Goal: Transaction & Acquisition: Subscribe to service/newsletter

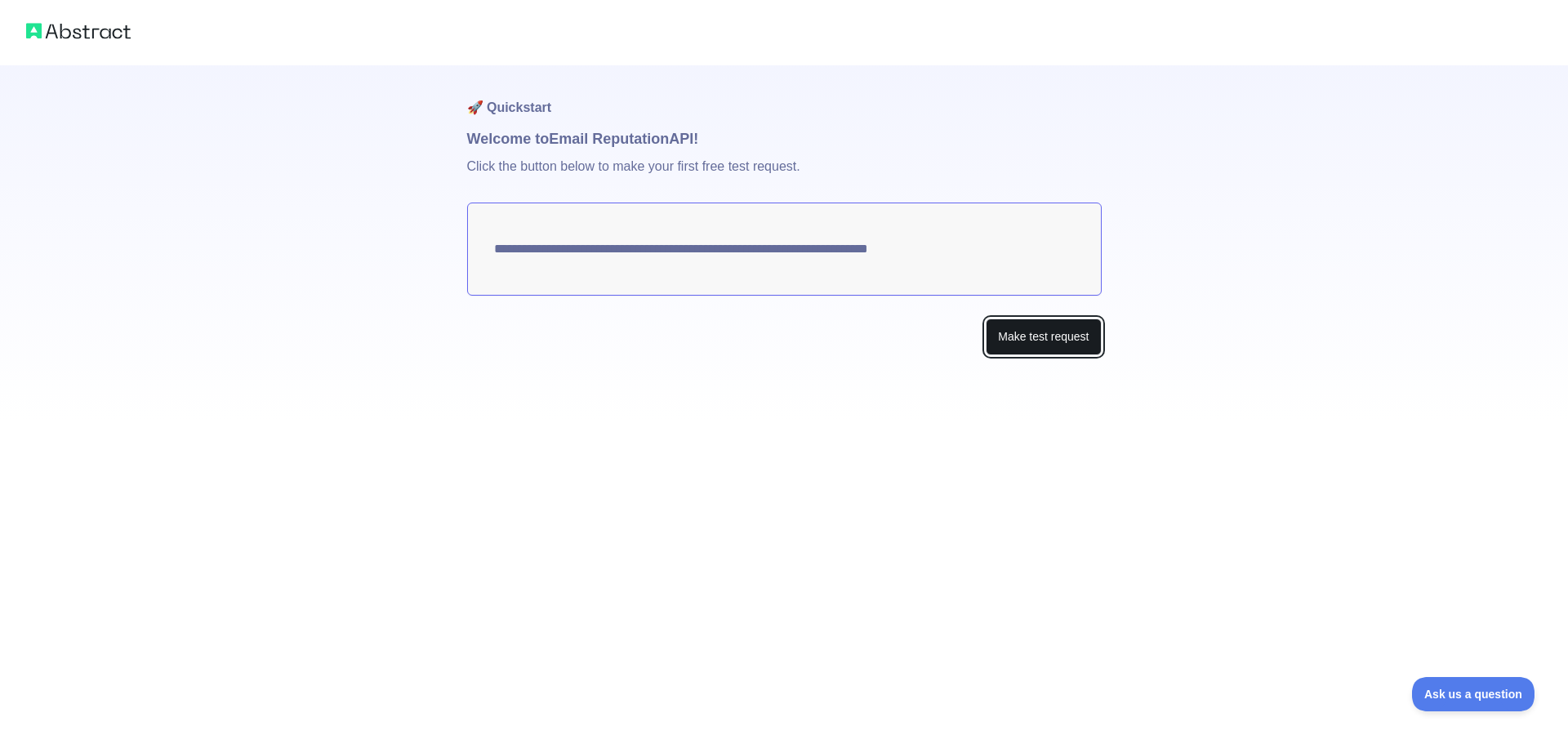
click at [1020, 340] on button "Make test request" at bounding box center [1044, 337] width 115 height 37
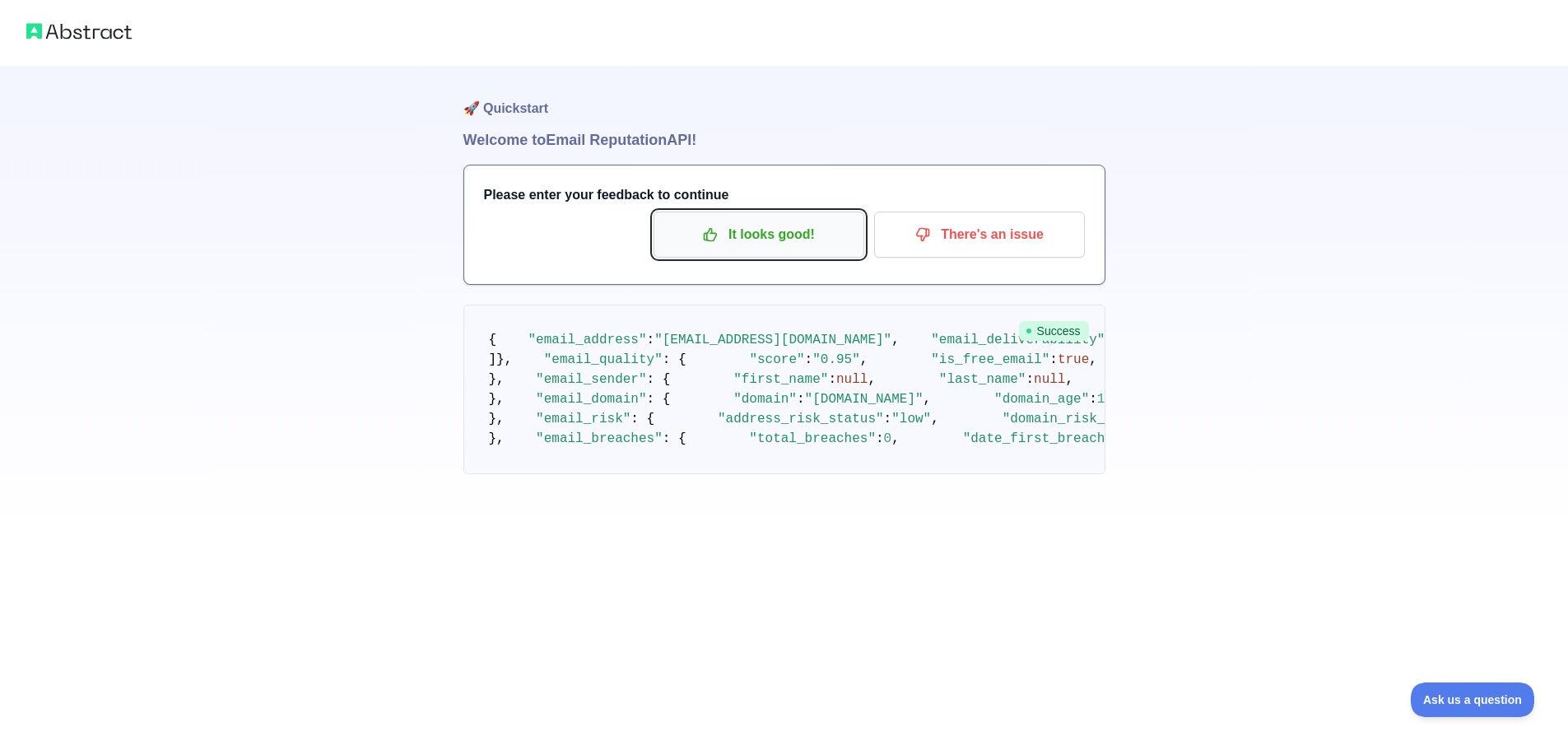
click at [769, 229] on p "It looks good!" at bounding box center [758, 234] width 186 height 28
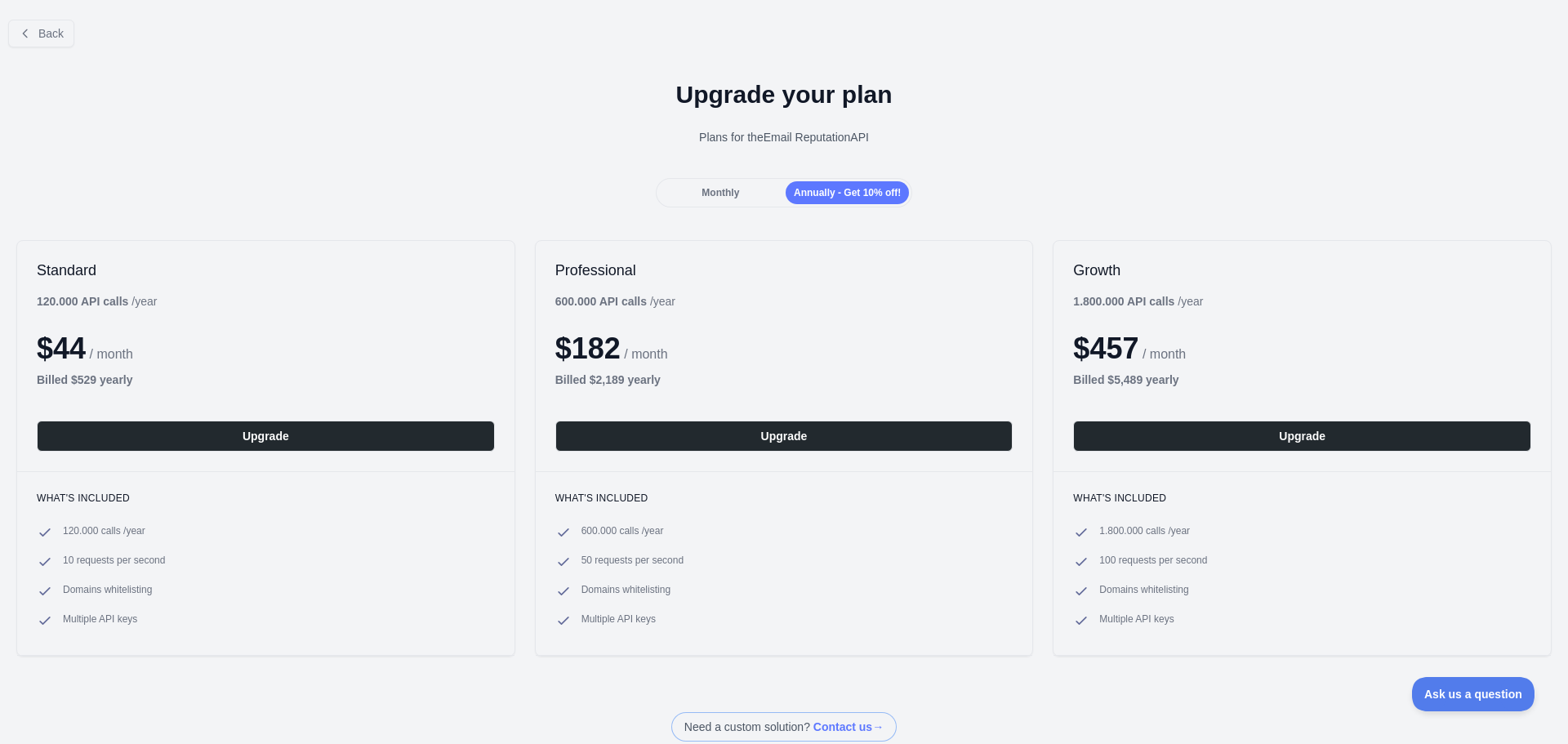
click at [707, 194] on span "Monthly" at bounding box center [720, 192] width 38 height 12
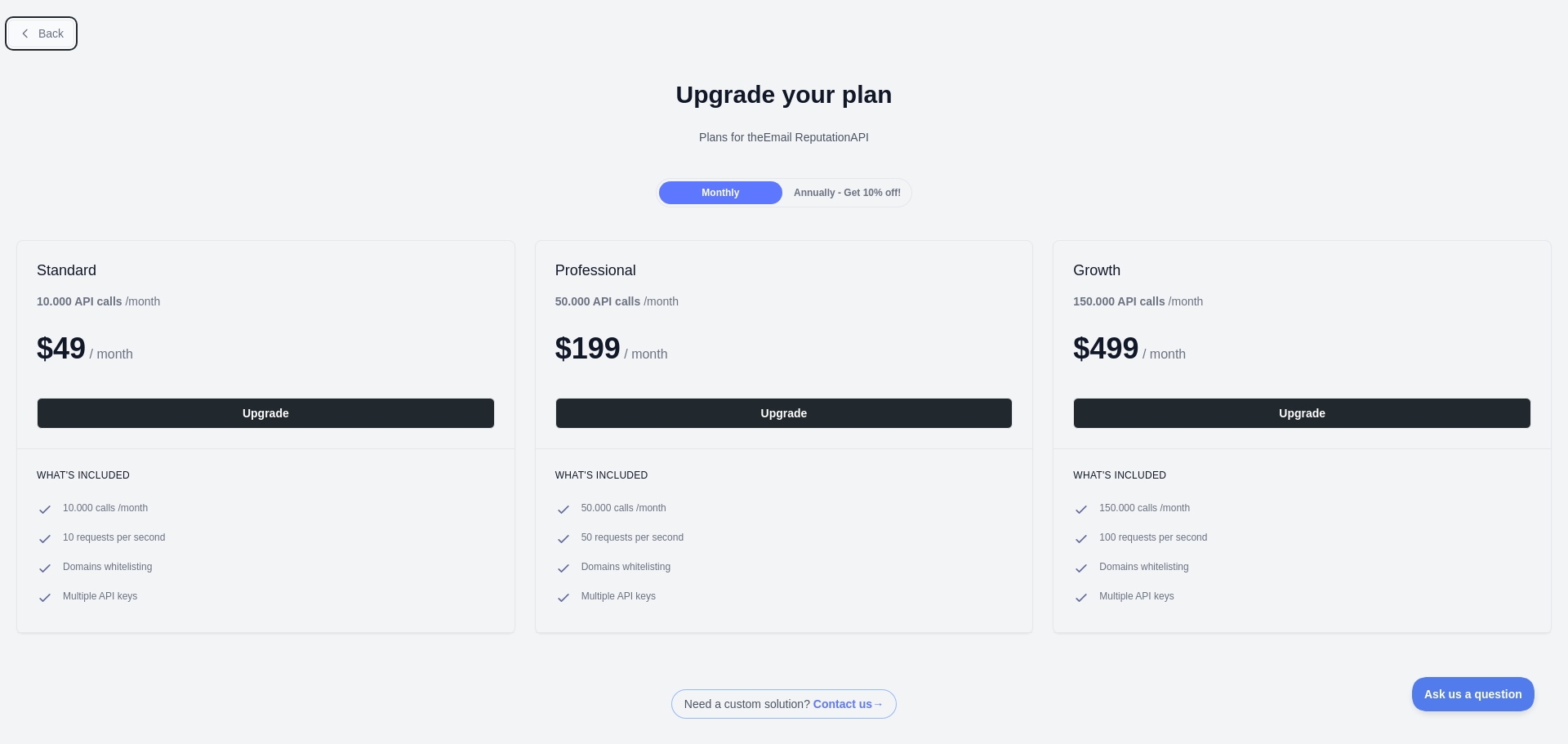
click at [27, 36] on icon at bounding box center [26, 33] width 13 height 13
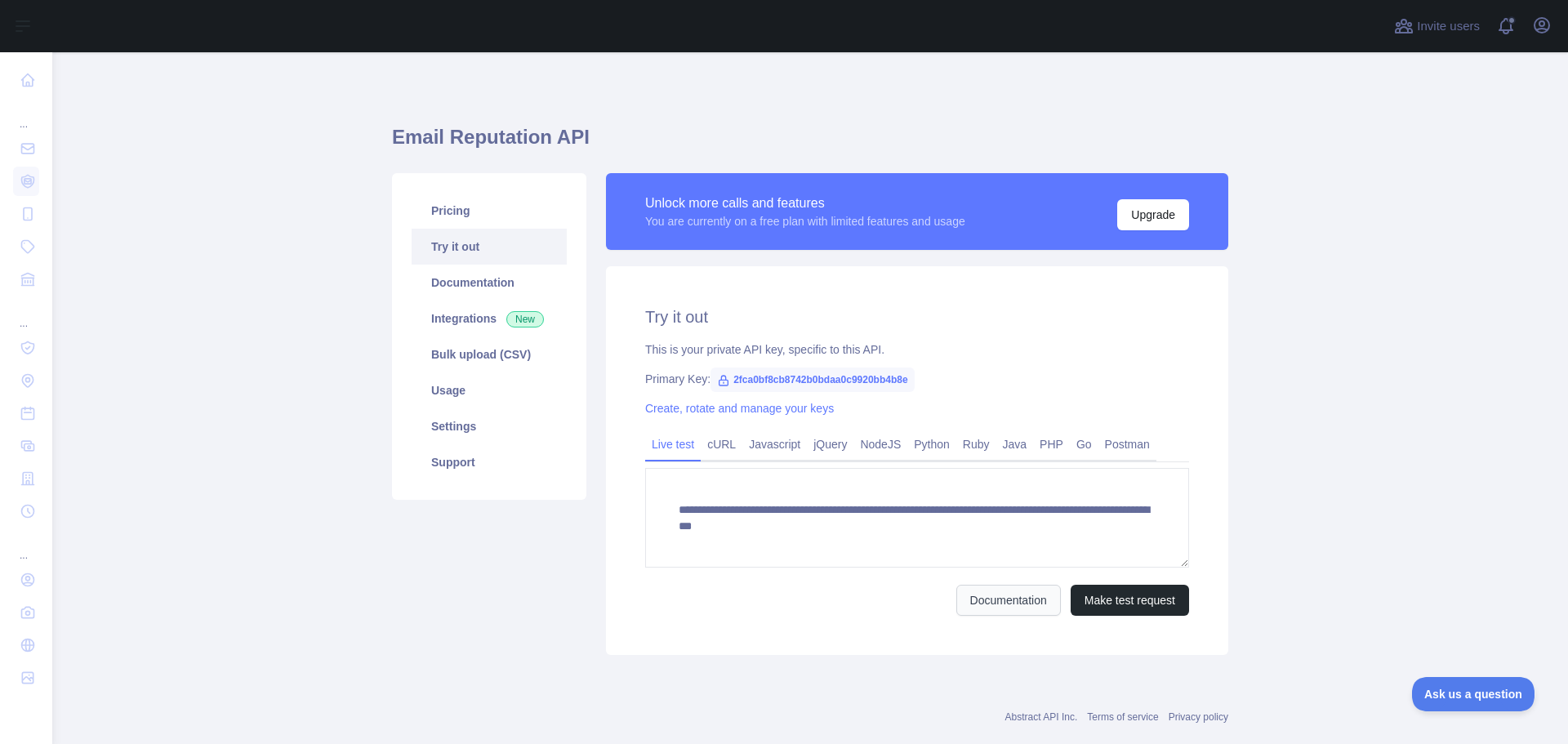
drag, startPoint x: 981, startPoint y: 583, endPoint x: 989, endPoint y: 592, distance: 12.0
click at [981, 583] on form "**********" at bounding box center [917, 541] width 544 height 147
click at [994, 598] on link "Documentation" at bounding box center [1008, 600] width 104 height 31
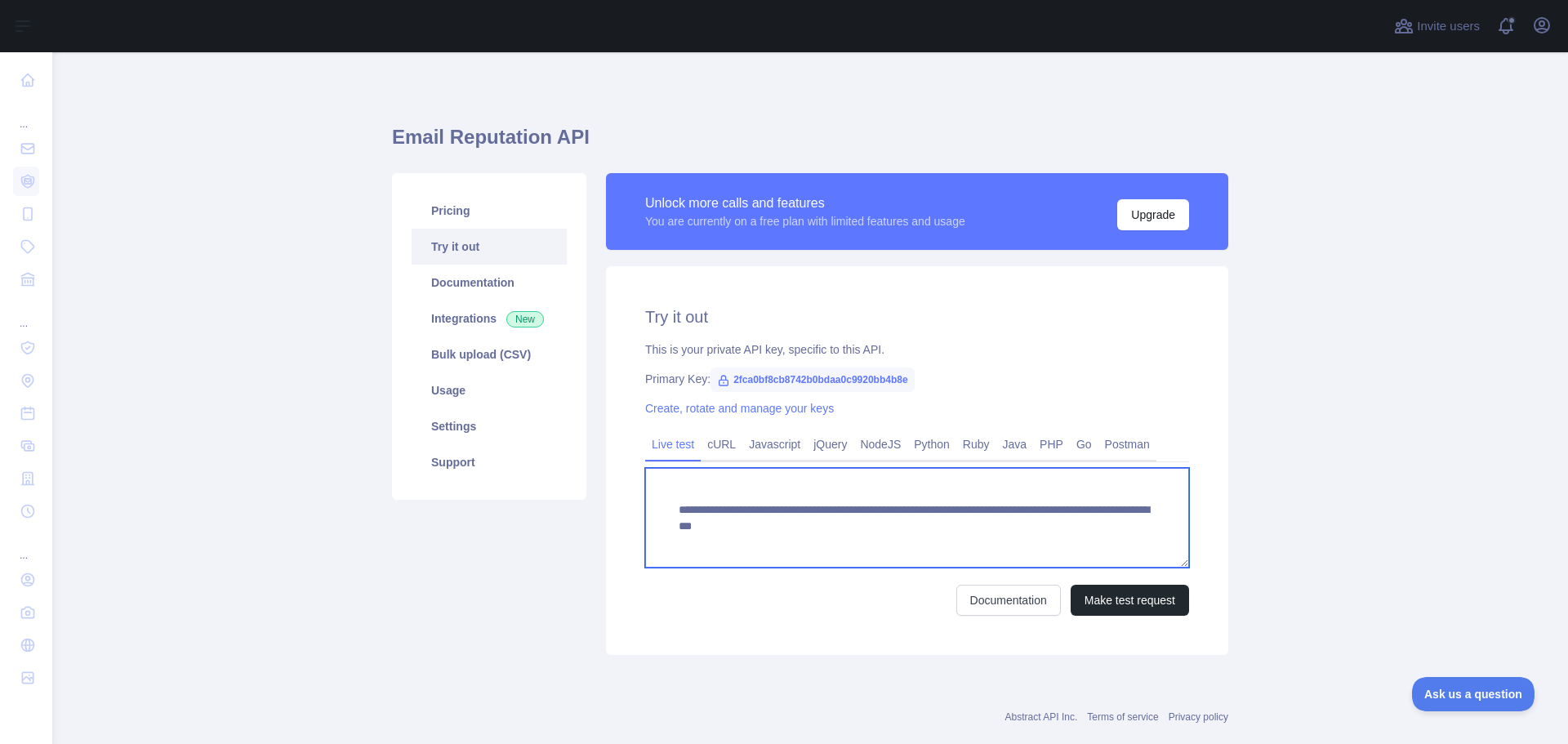
drag, startPoint x: 716, startPoint y: 529, endPoint x: 1144, endPoint y: 541, distance: 428.2
click at [1144, 541] on textarea "**********" at bounding box center [917, 517] width 544 height 100
drag, startPoint x: 989, startPoint y: 562, endPoint x: 1029, endPoint y: 557, distance: 40.3
click at [989, 562] on textarea "**********" at bounding box center [917, 517] width 544 height 100
drag, startPoint x: 1150, startPoint y: 534, endPoint x: 718, endPoint y: 539, distance: 432.0
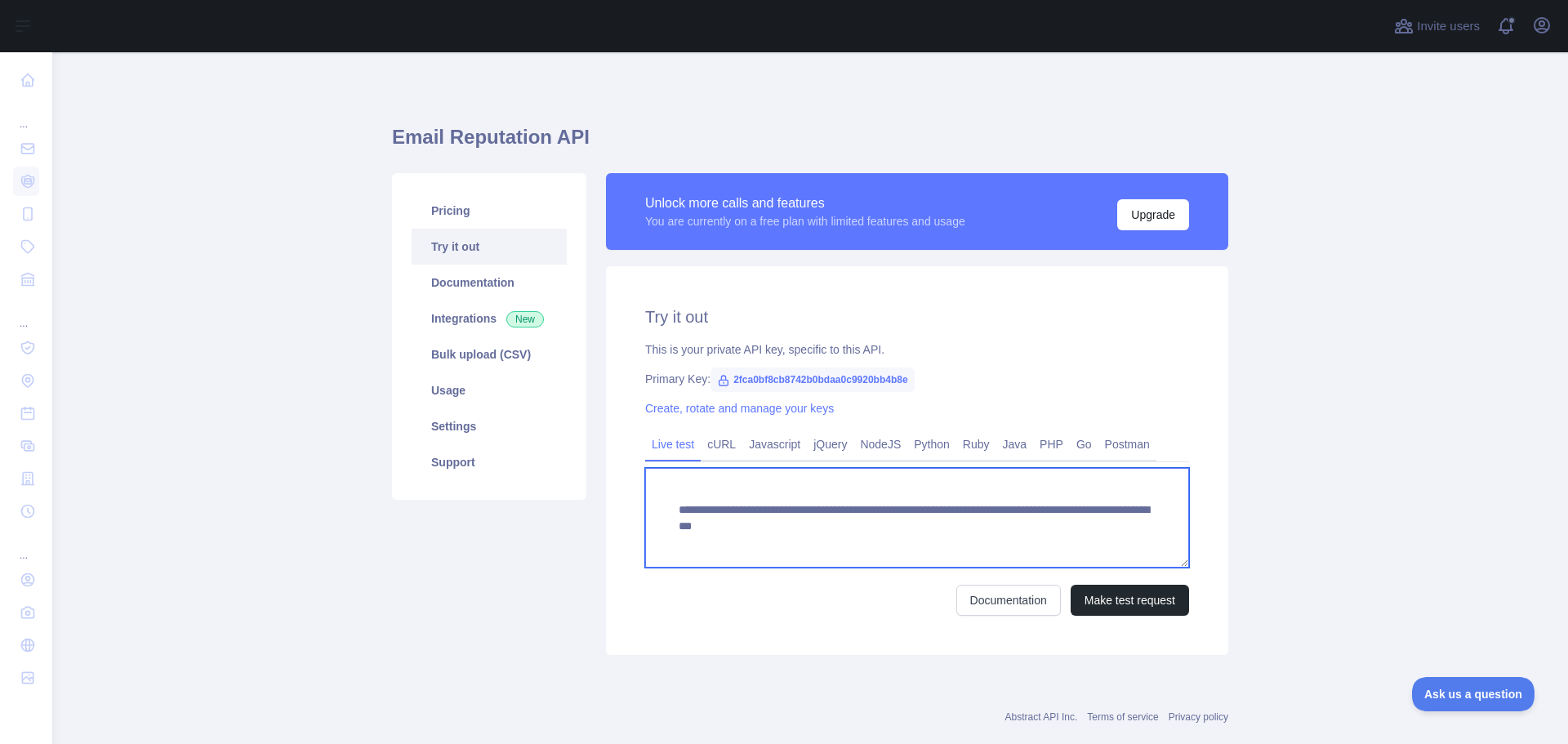
click at [718, 539] on textarea "**********" at bounding box center [917, 517] width 544 height 100
click at [1140, 532] on textarea "**********" at bounding box center [917, 517] width 544 height 100
drag, startPoint x: 1084, startPoint y: 524, endPoint x: 719, endPoint y: 542, distance: 365.4
click at [719, 542] on textarea "**********" at bounding box center [917, 517] width 544 height 100
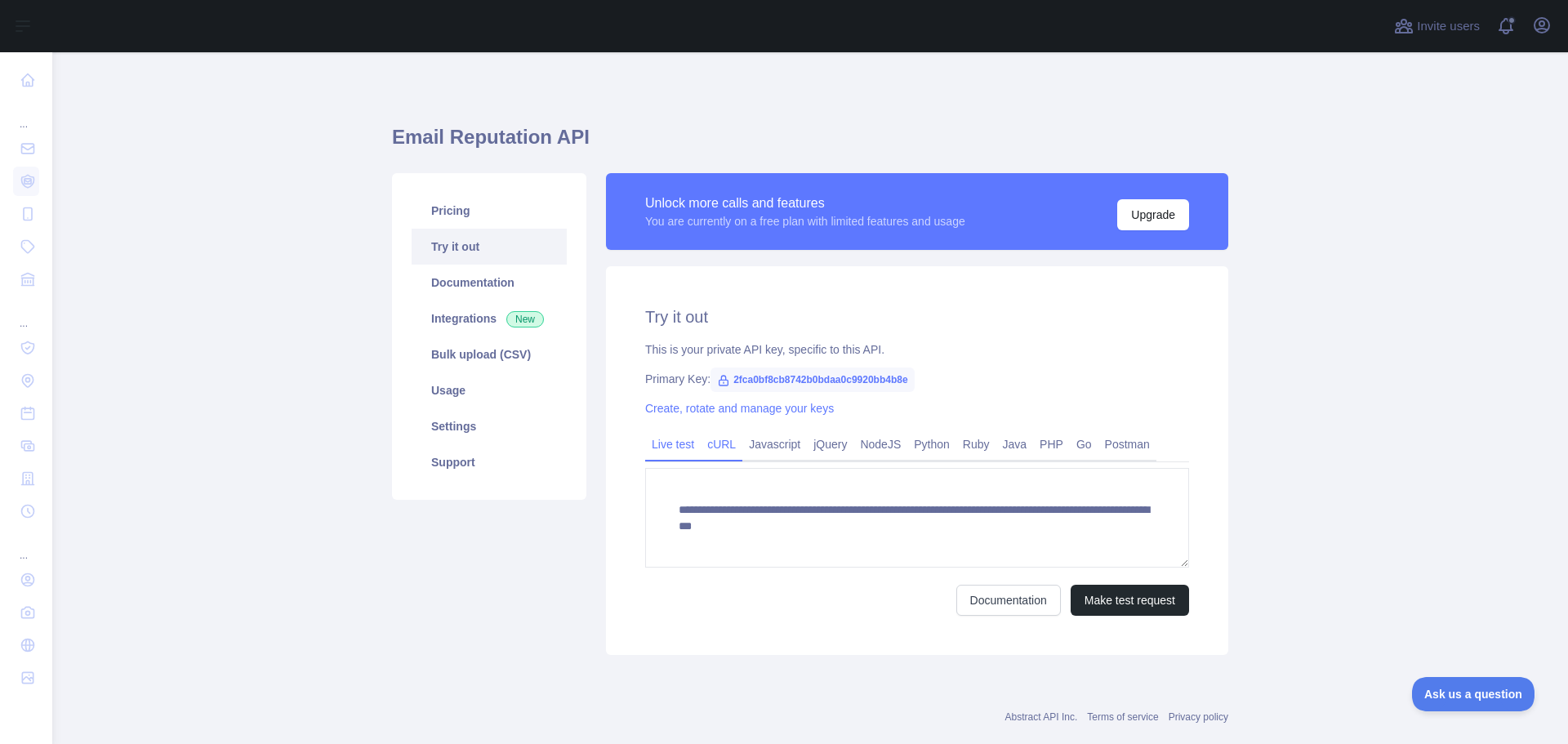
click at [719, 442] on link "cURL" at bounding box center [722, 443] width 42 height 26
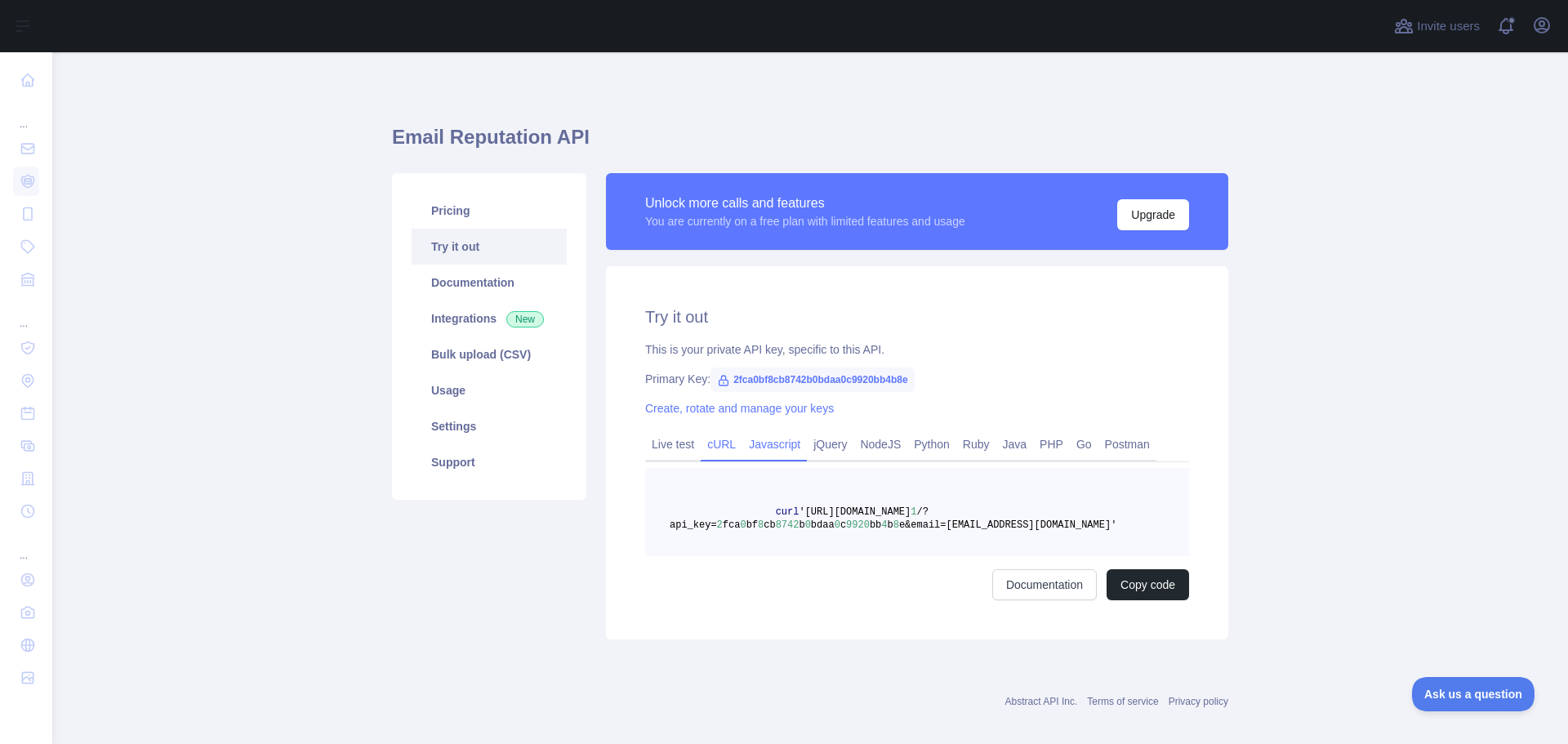
click at [762, 449] on link "Javascript" at bounding box center [774, 443] width 64 height 26
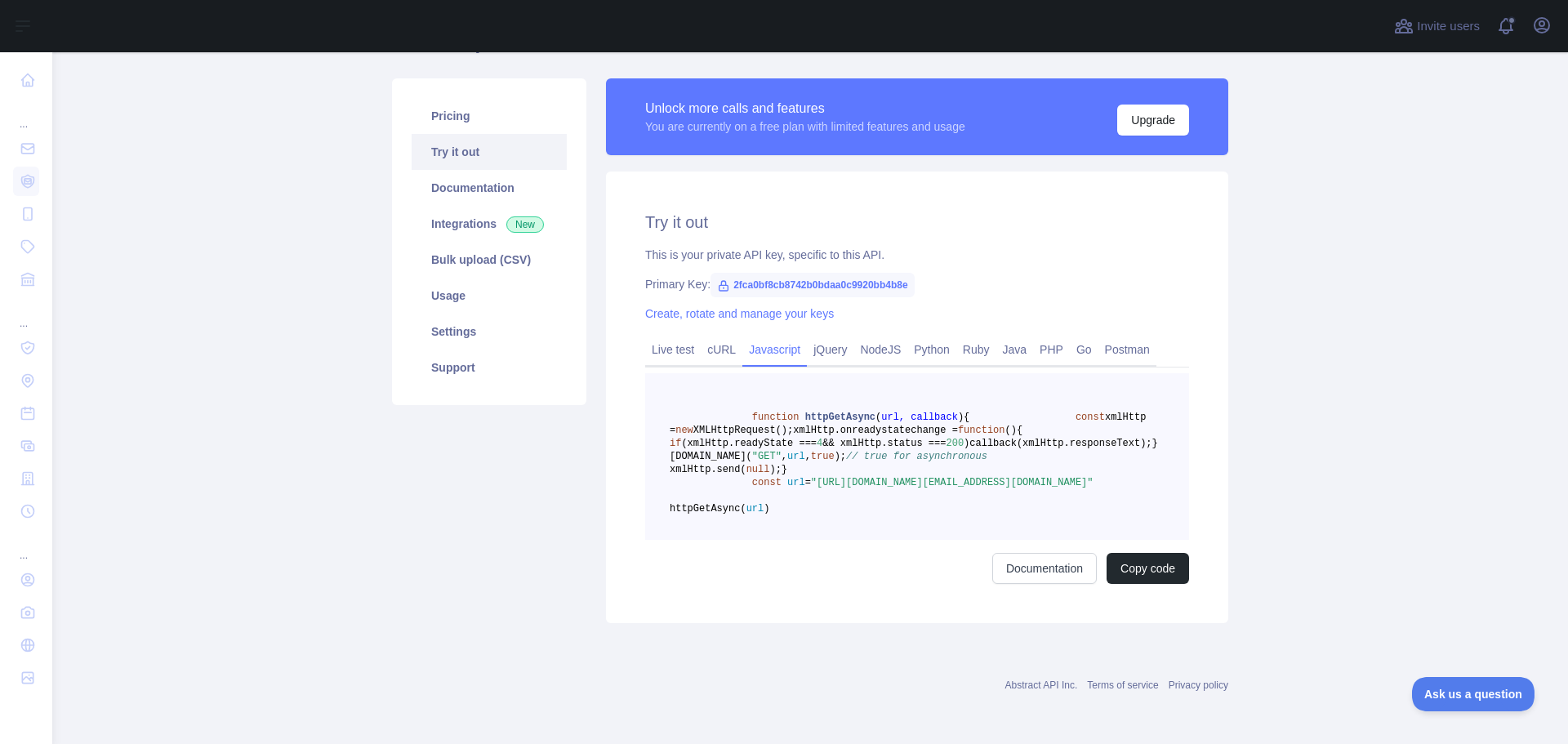
scroll to position [173, 0]
click at [1006, 572] on link "Documentation" at bounding box center [1044, 567] width 104 height 31
click at [823, 337] on link "jQuery" at bounding box center [830, 349] width 47 height 26
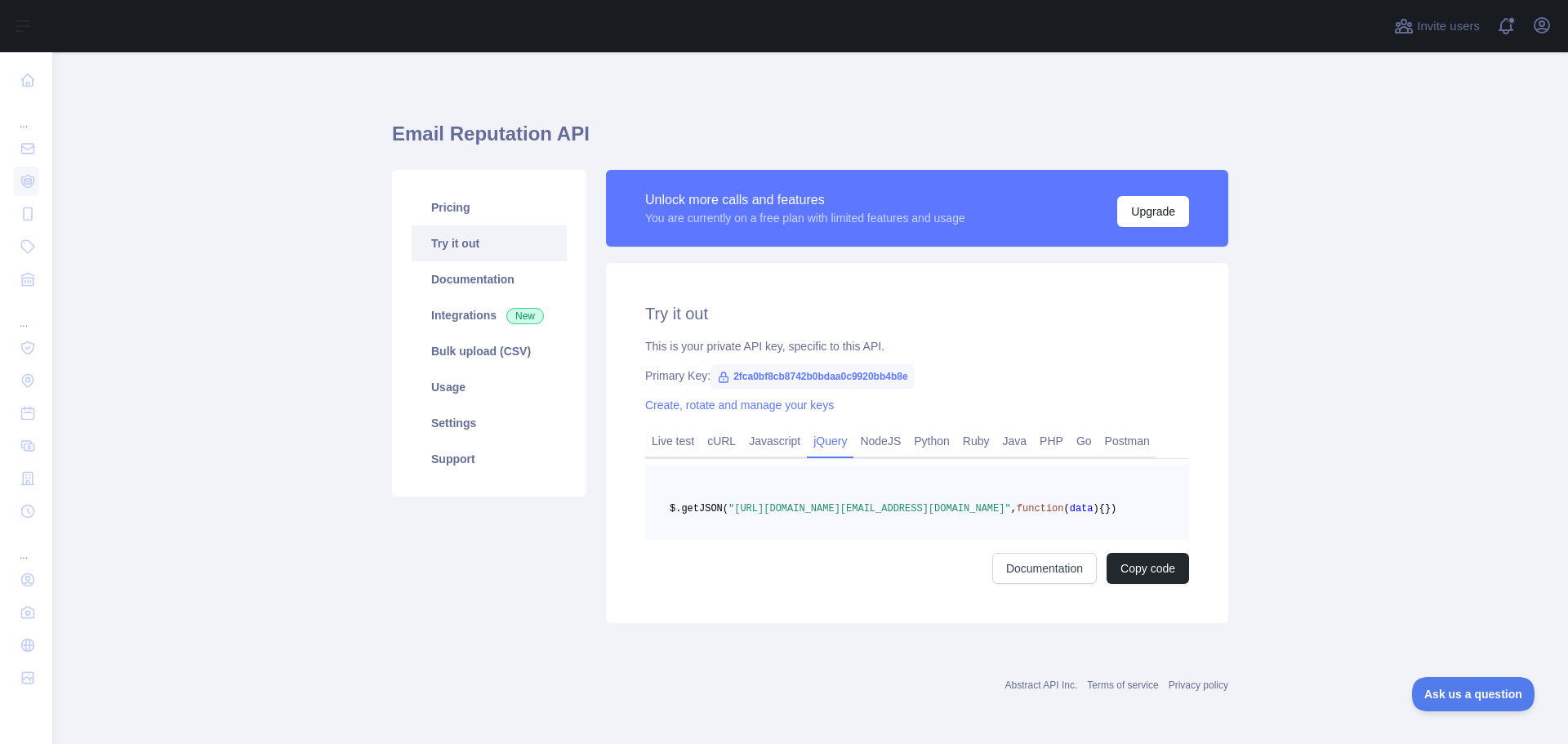
scroll to position [42, 0]
click at [866, 427] on link "NodeJS" at bounding box center [880, 440] width 54 height 26
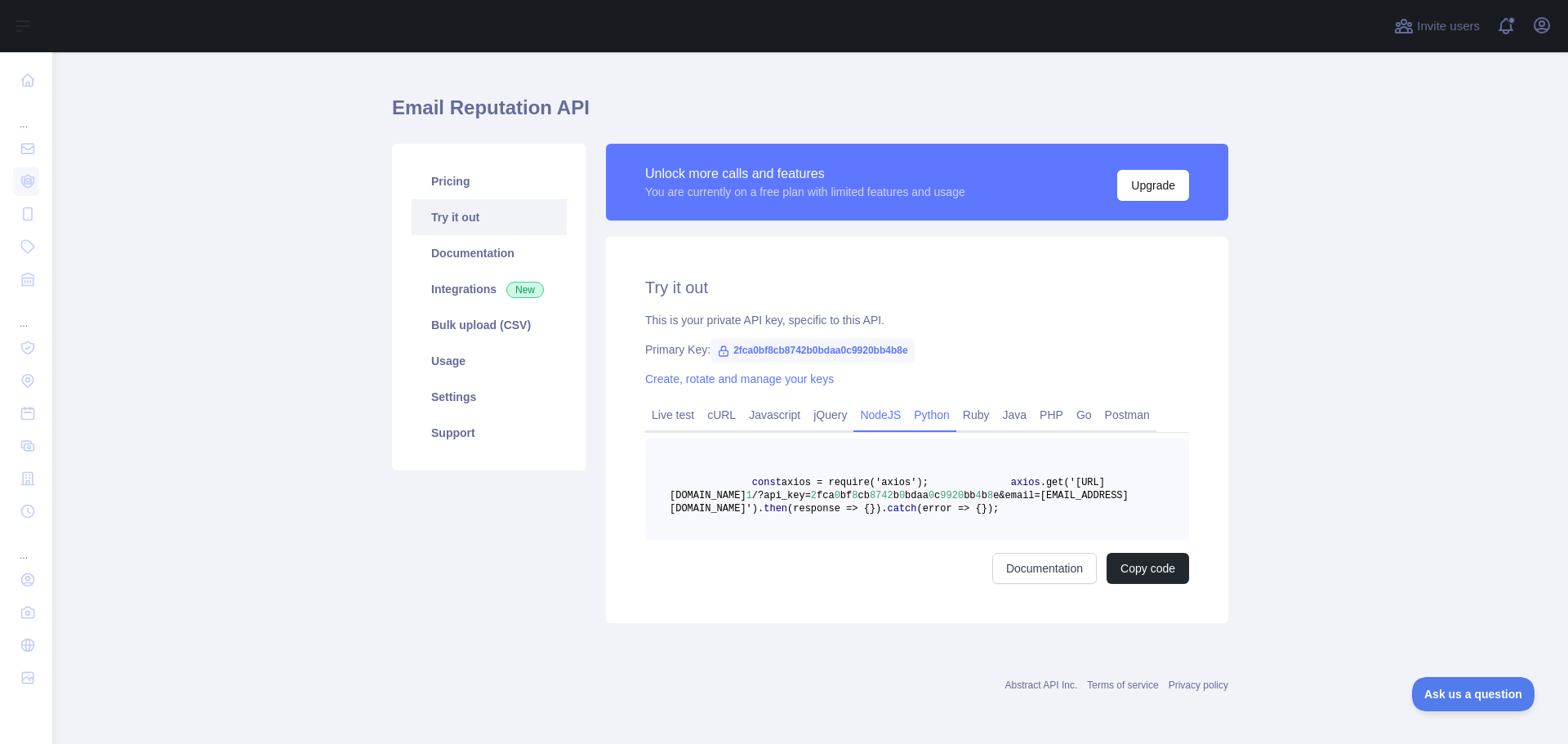
click at [934, 412] on link "Python" at bounding box center [932, 414] width 49 height 26
click at [984, 414] on link "Ruby" at bounding box center [976, 414] width 40 height 26
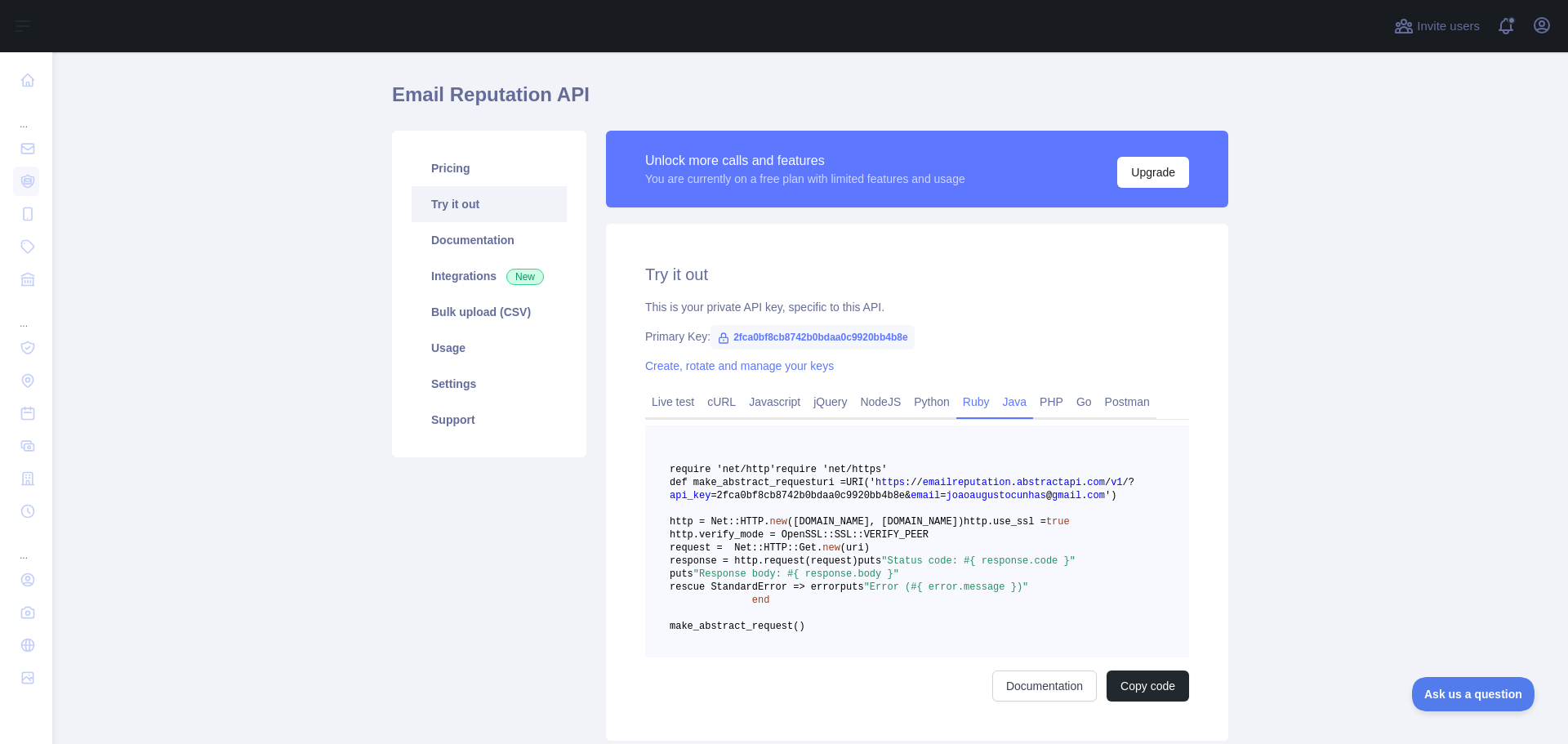
click at [1014, 408] on link "Java" at bounding box center [1014, 401] width 38 height 26
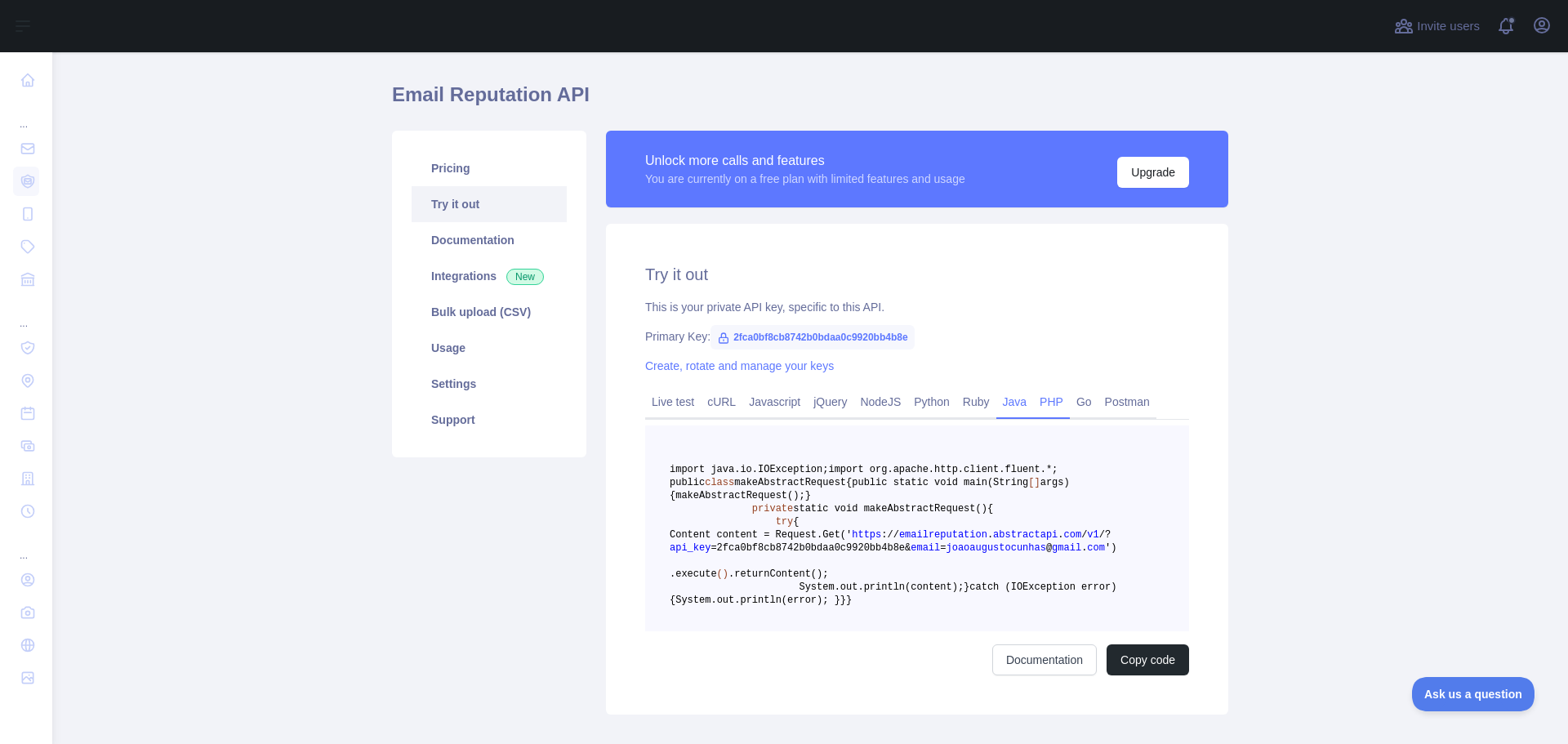
click at [1051, 405] on link "PHP" at bounding box center [1052, 401] width 37 height 26
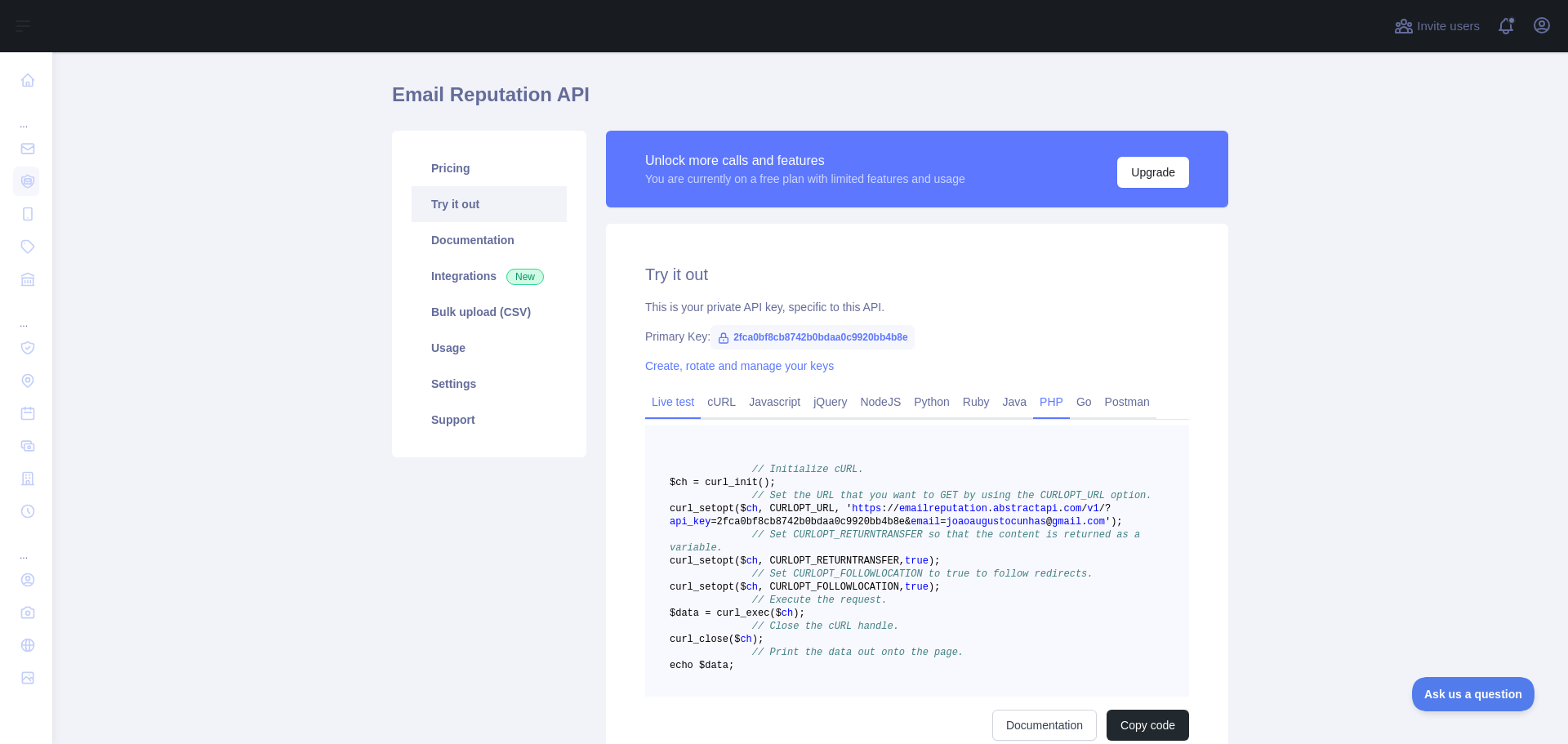
click at [665, 393] on link "Live test" at bounding box center [673, 401] width 56 height 26
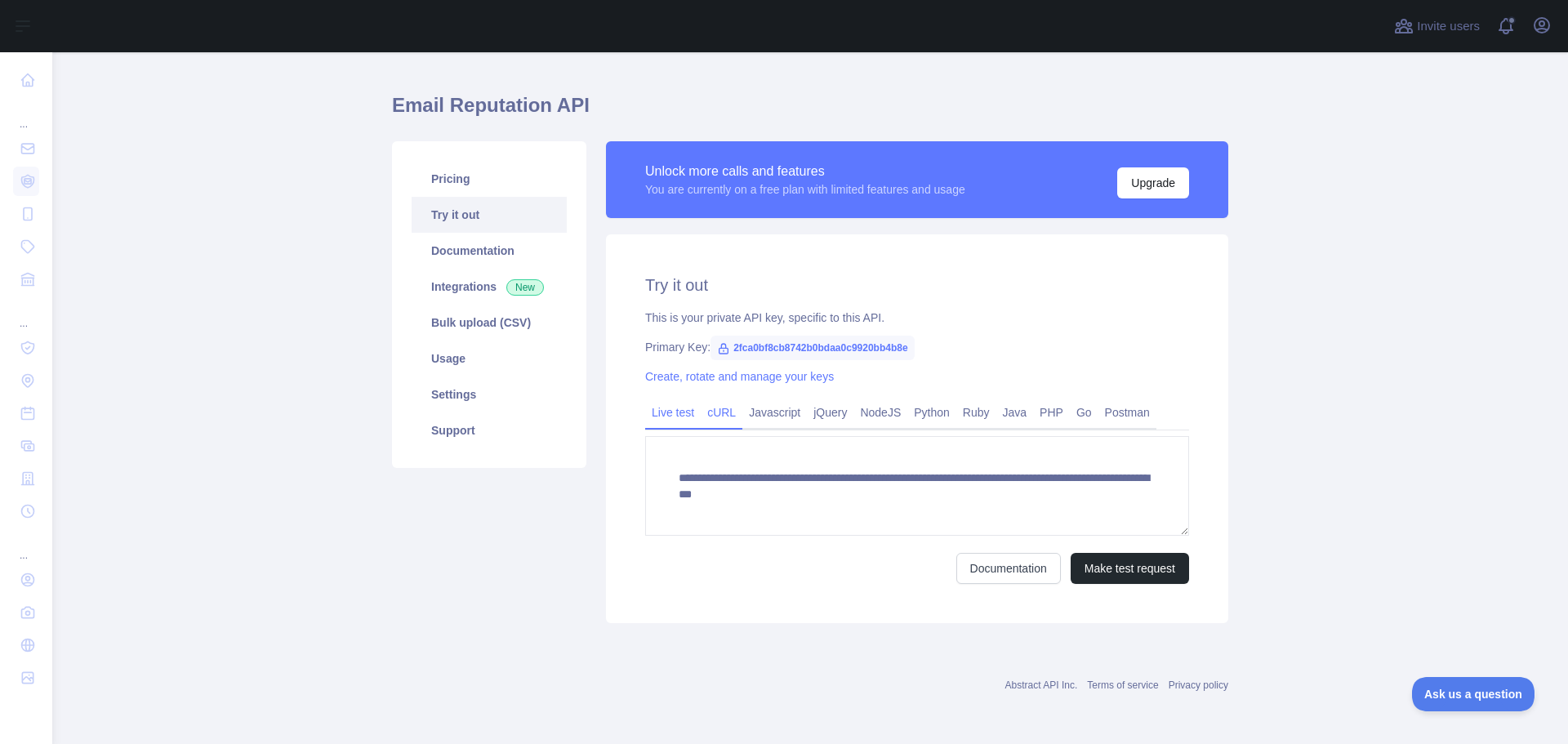
click at [717, 419] on link "cURL" at bounding box center [722, 412] width 42 height 26
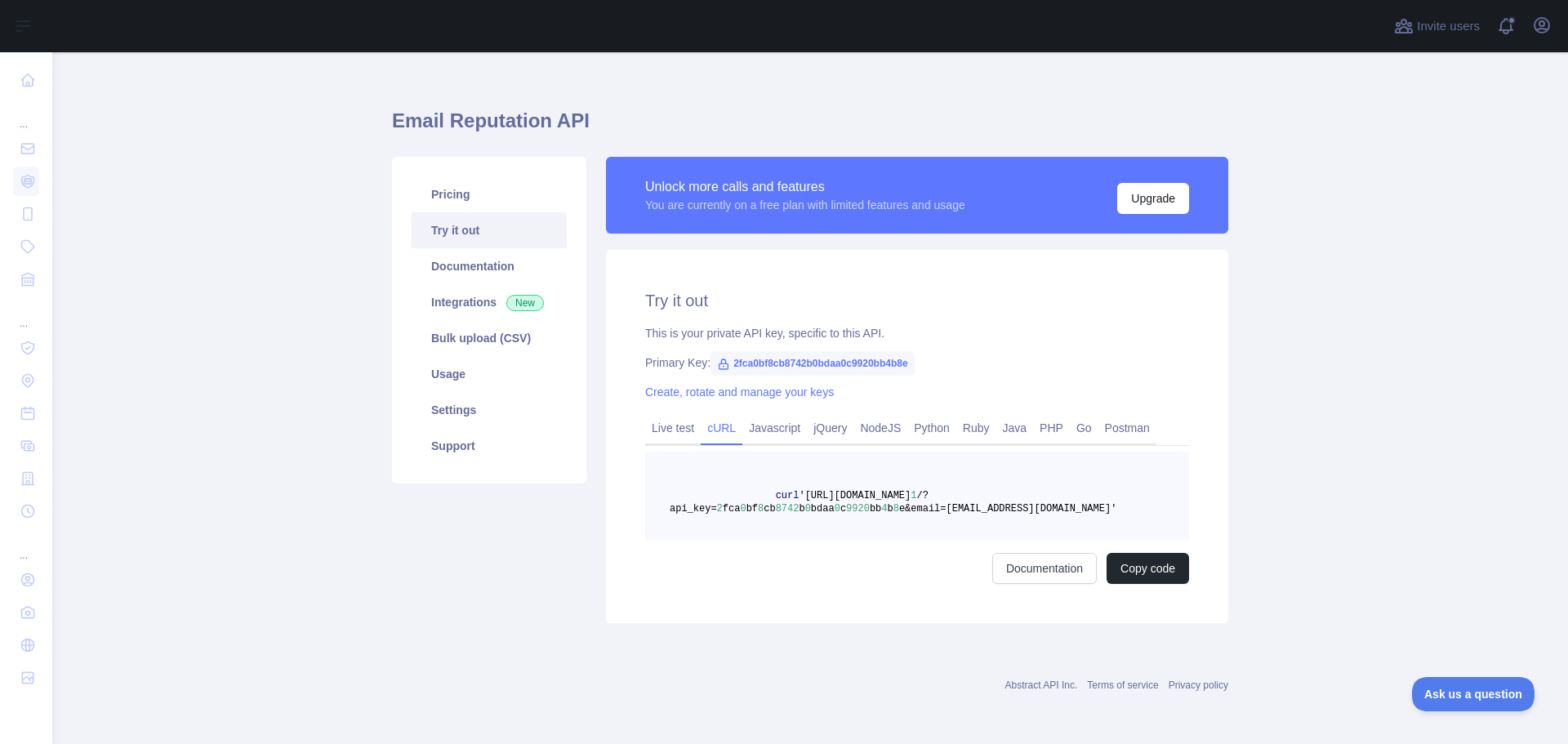
scroll to position [17, 0]
click at [665, 429] on link "Live test" at bounding box center [673, 427] width 56 height 26
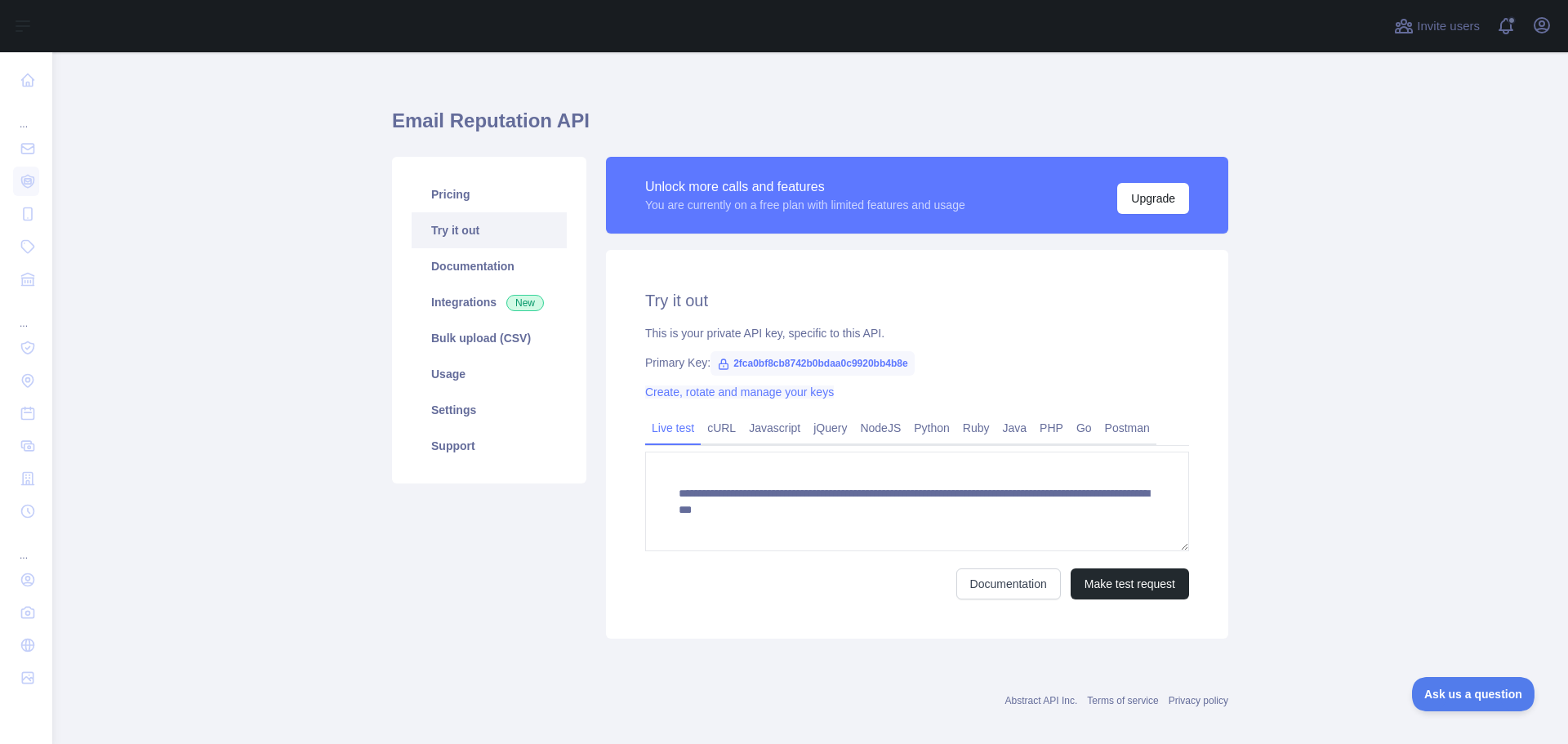
click at [742, 396] on link "Create, rotate and manage your keys" at bounding box center [739, 392] width 188 height 13
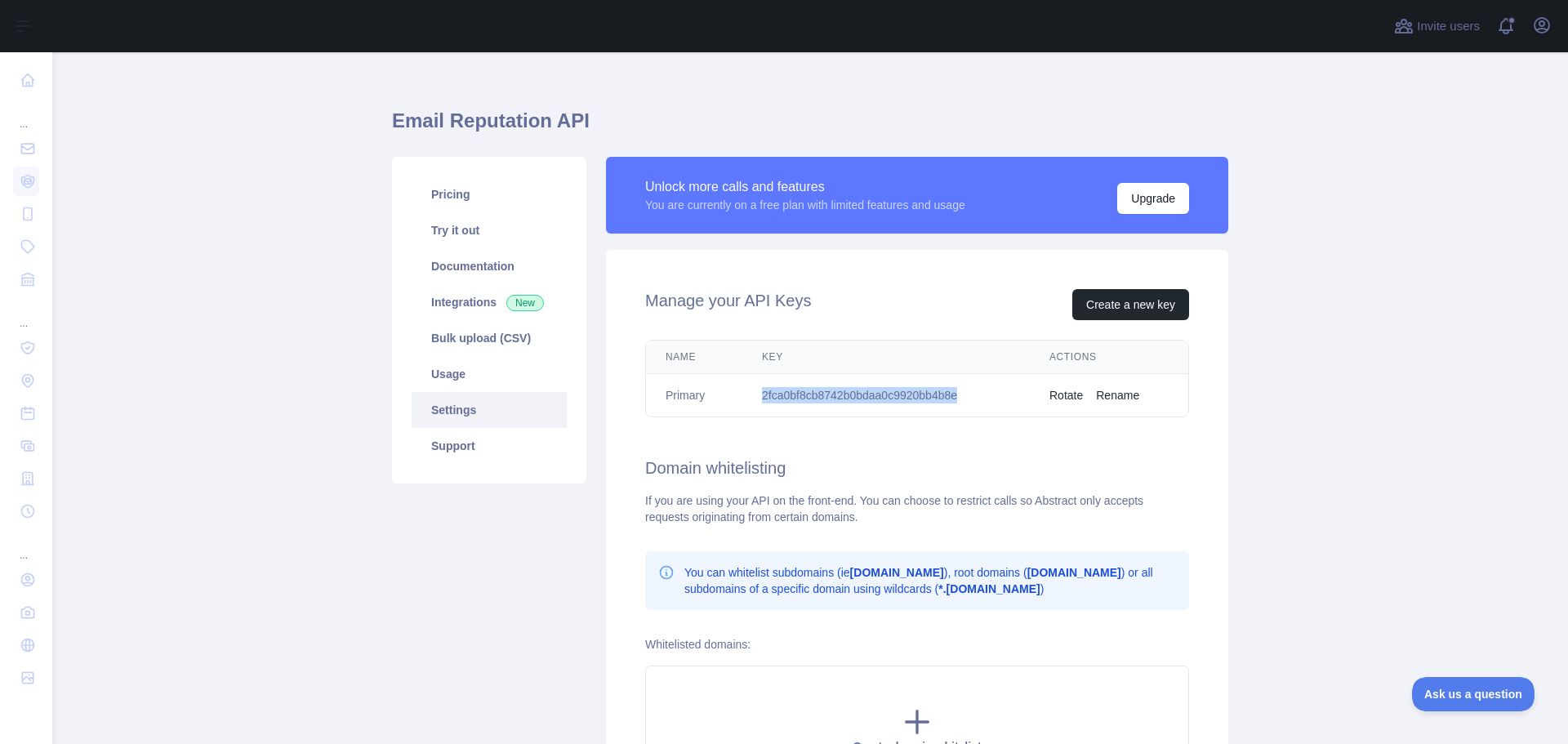
drag, startPoint x: 955, startPoint y: 397, endPoint x: 757, endPoint y: 392, distance: 198.1
click at [757, 392] on td "2fca0bf8cb8742b0bdaa0c9920bb4b8e" at bounding box center [886, 396] width 288 height 43
copy td "2fca0bf8cb8742b0bdaa0c9920bb4b8e"
click at [1100, 295] on button "Create a new key" at bounding box center [1131, 304] width 117 height 31
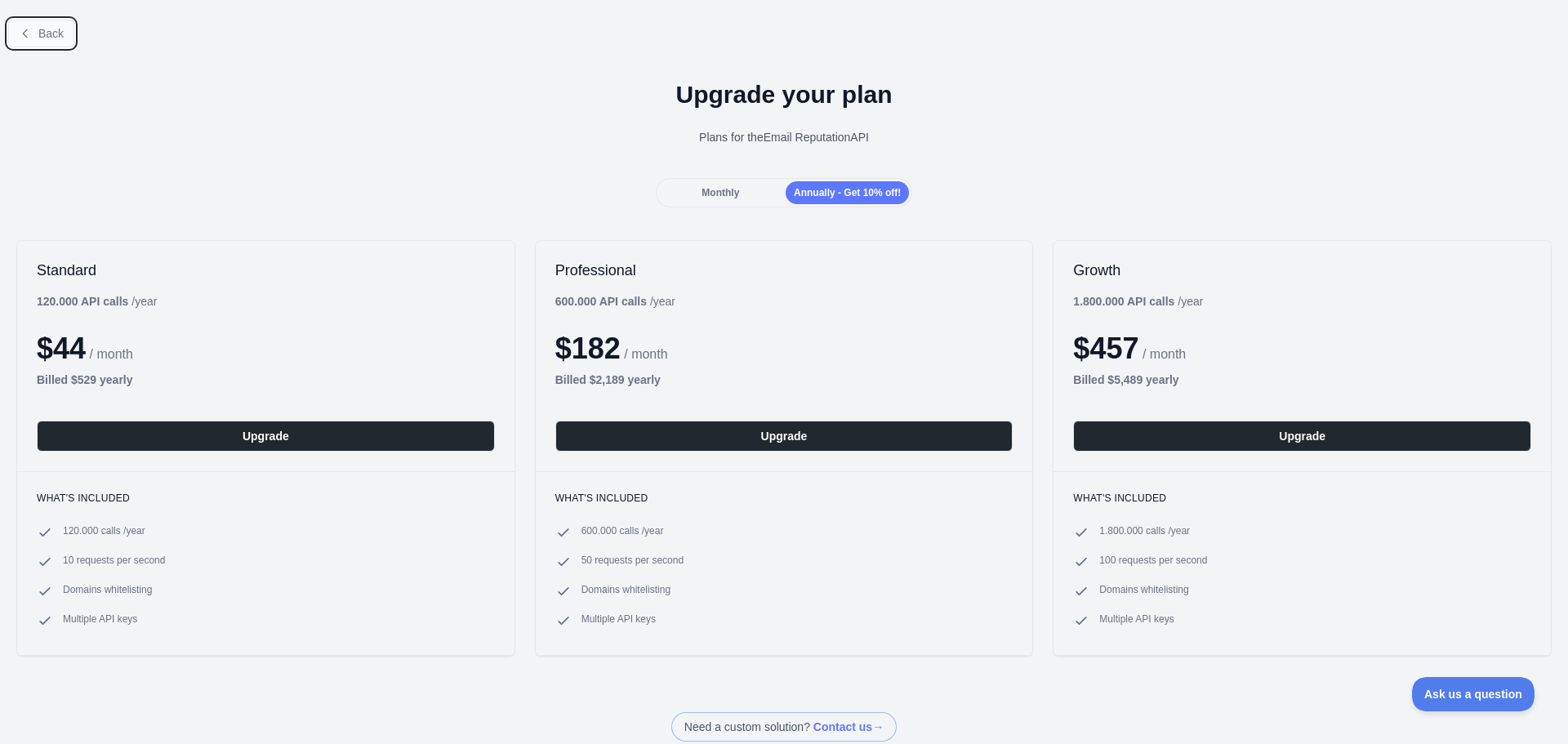
click at [17, 36] on button "Back" at bounding box center [41, 33] width 66 height 27
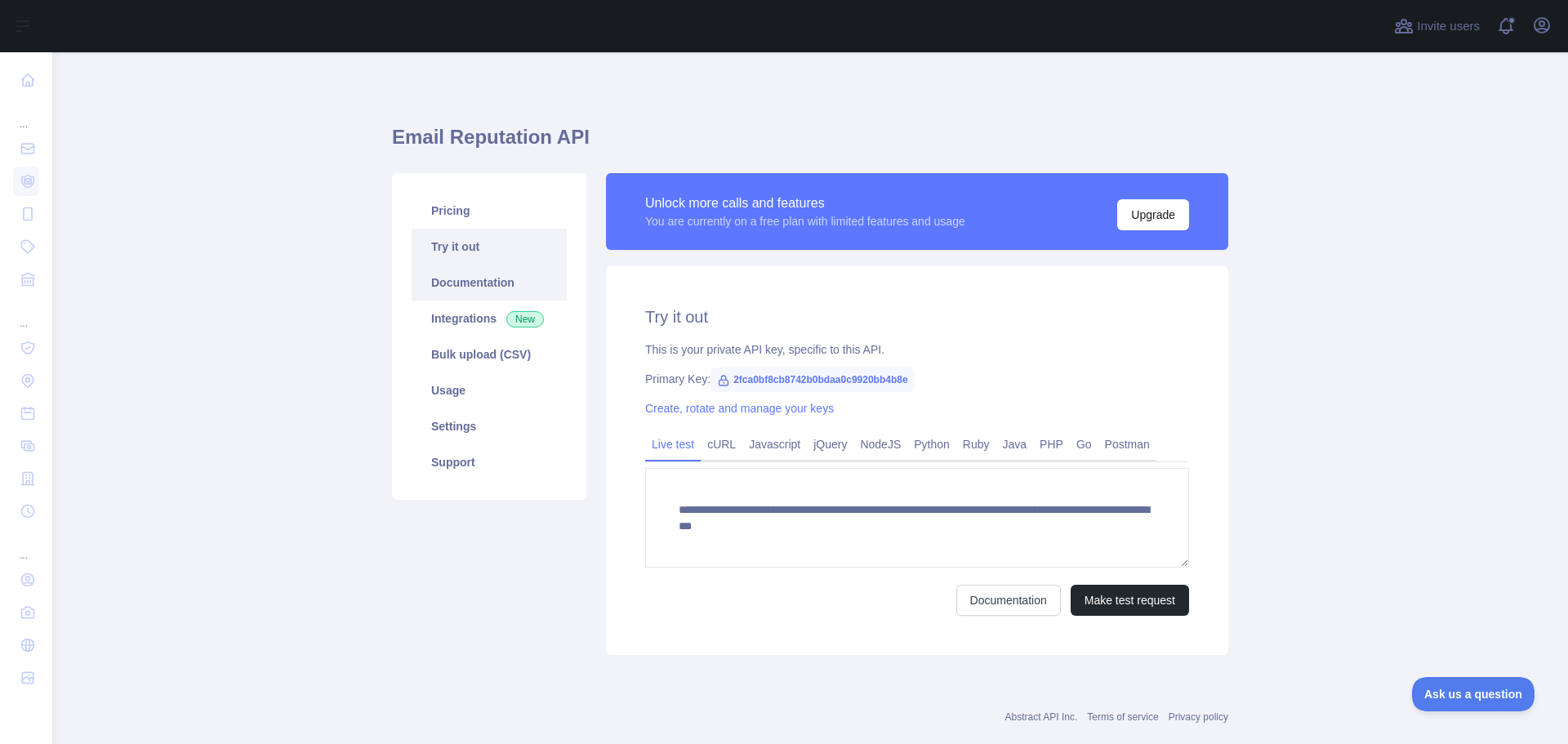
click at [461, 272] on link "Documentation" at bounding box center [489, 282] width 155 height 36
